Goal: Communication & Community: Answer question/provide support

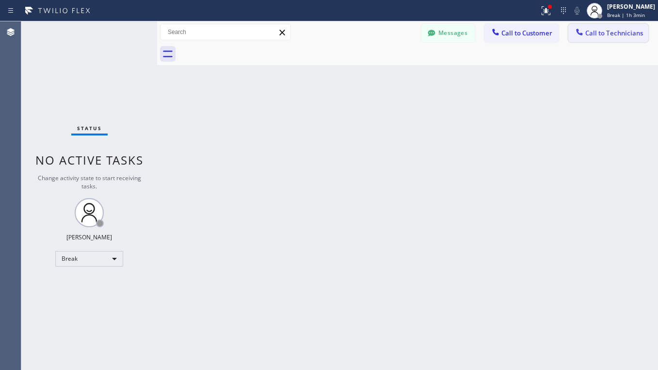
click at [616, 33] on span "Call to Technicians" at bounding box center [615, 33] width 58 height 9
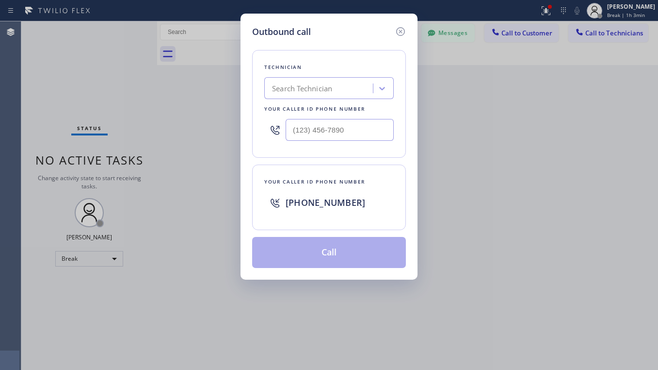
click at [324, 81] on div "Search Technician" at bounding box center [320, 88] width 106 height 17
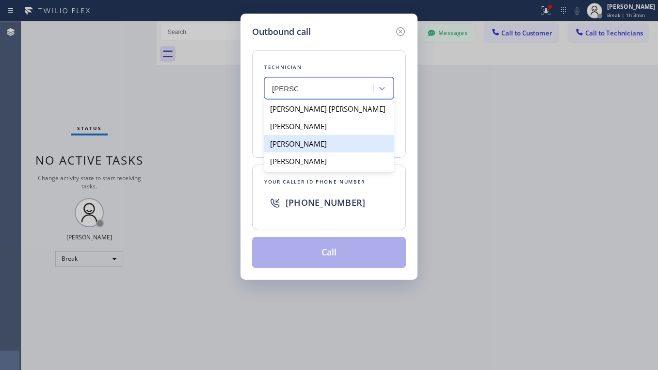
type input "[PERSON_NAME]"
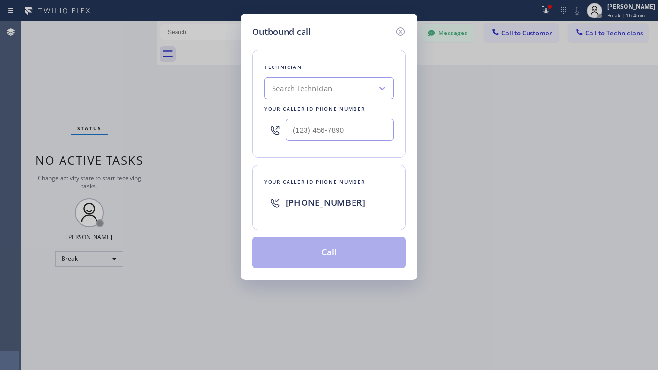
click at [299, 83] on div "Search Technician" at bounding box center [302, 88] width 60 height 11
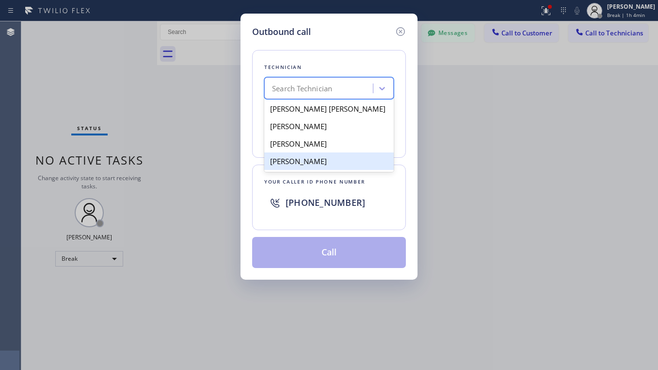
click at [286, 160] on div "[PERSON_NAME]" at bounding box center [329, 160] width 130 height 17
type input "[PHONE_NUMBER]"
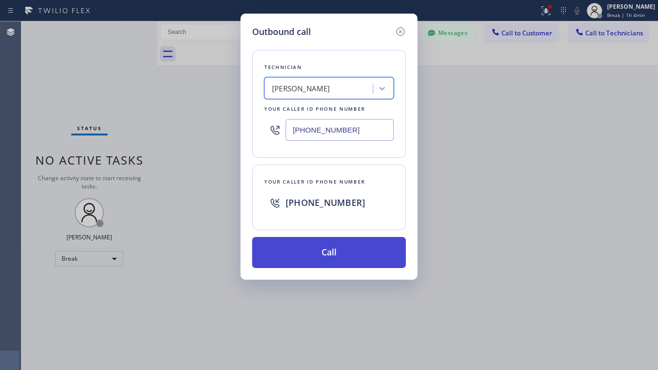
click at [337, 250] on button "Call" at bounding box center [329, 252] width 154 height 31
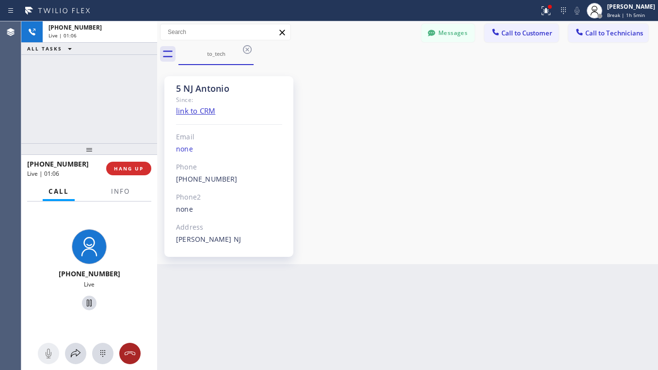
click at [131, 351] on icon at bounding box center [130, 353] width 11 height 4
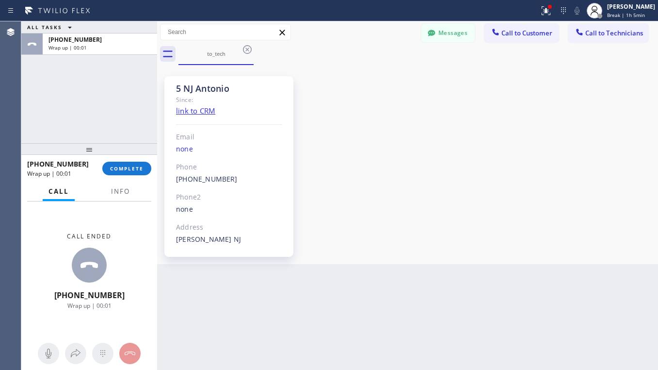
drag, startPoint x: 139, startPoint y: 167, endPoint x: 170, endPoint y: 172, distance: 31.5
click at [138, 167] on span "COMPLETE" at bounding box center [126, 168] width 33 height 7
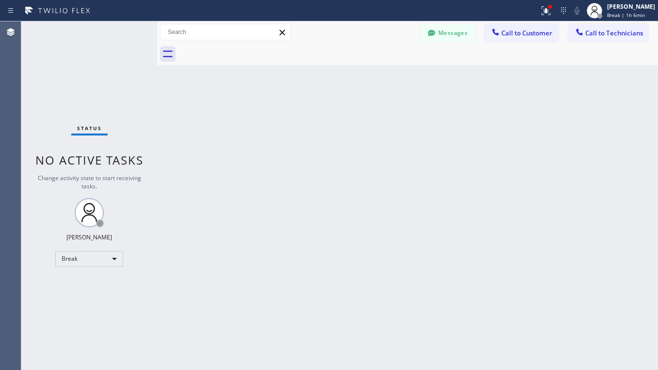
click at [462, 32] on button "Messages" at bounding box center [448, 33] width 53 height 18
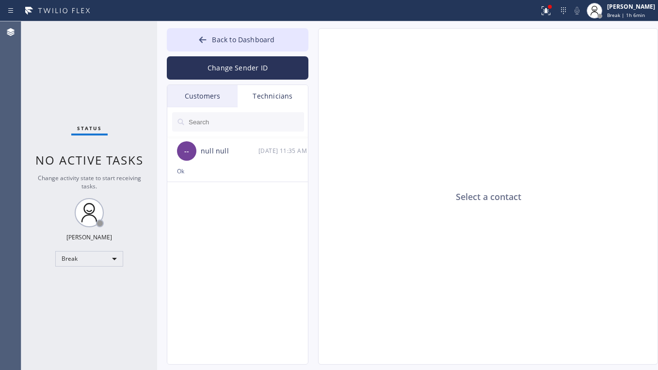
click at [282, 93] on div "Technicians" at bounding box center [273, 96] width 70 height 22
click at [243, 121] on input "text" at bounding box center [246, 121] width 116 height 19
click at [214, 118] on input "text" at bounding box center [246, 121] width 116 height 19
click at [257, 95] on div "Technicians" at bounding box center [273, 96] width 70 height 22
click at [267, 128] on input "[PHONE_NUMBER]" at bounding box center [239, 121] width 102 height 19
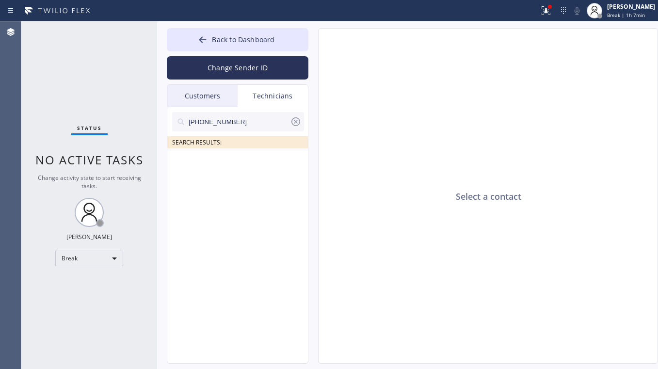
click at [293, 121] on icon at bounding box center [296, 122] width 12 height 12
click at [231, 126] on input "text" at bounding box center [246, 121] width 116 height 19
click at [188, 119] on input "[PHONE_NUMBER]" at bounding box center [239, 121] width 102 height 19
click at [293, 121] on icon at bounding box center [296, 122] width 12 height 12
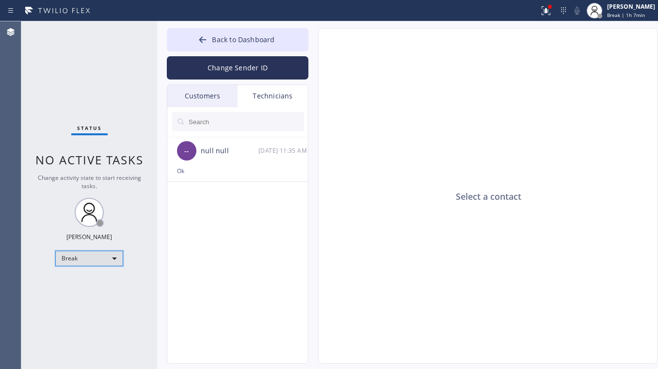
click at [81, 260] on div "Break" at bounding box center [89, 259] width 68 height 16
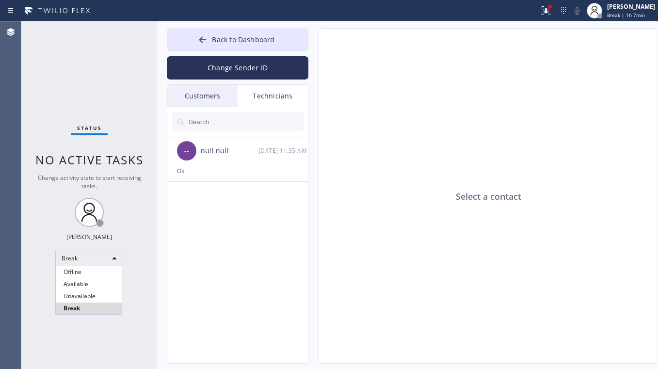
click at [83, 300] on li "Unavailable" at bounding box center [89, 297] width 66 height 12
click at [214, 38] on span "Back to Dashboard" at bounding box center [243, 39] width 63 height 9
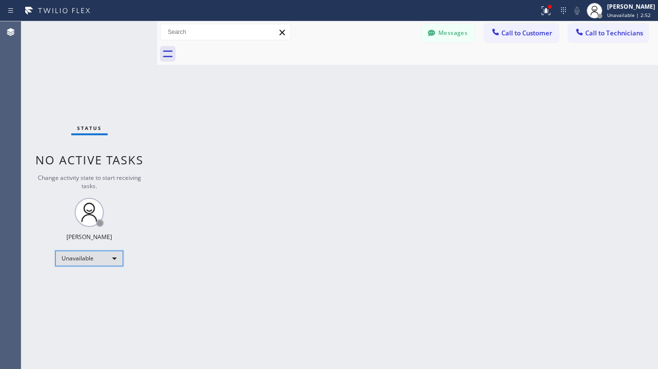
click at [103, 263] on div "Unavailable" at bounding box center [89, 259] width 68 height 16
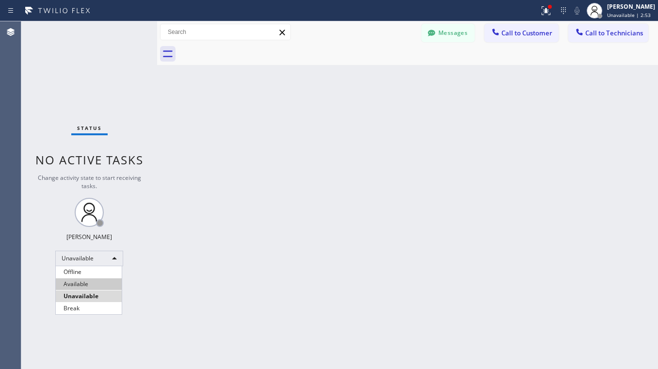
click at [83, 280] on li "Available" at bounding box center [89, 284] width 66 height 12
